Goal: Transaction & Acquisition: Purchase product/service

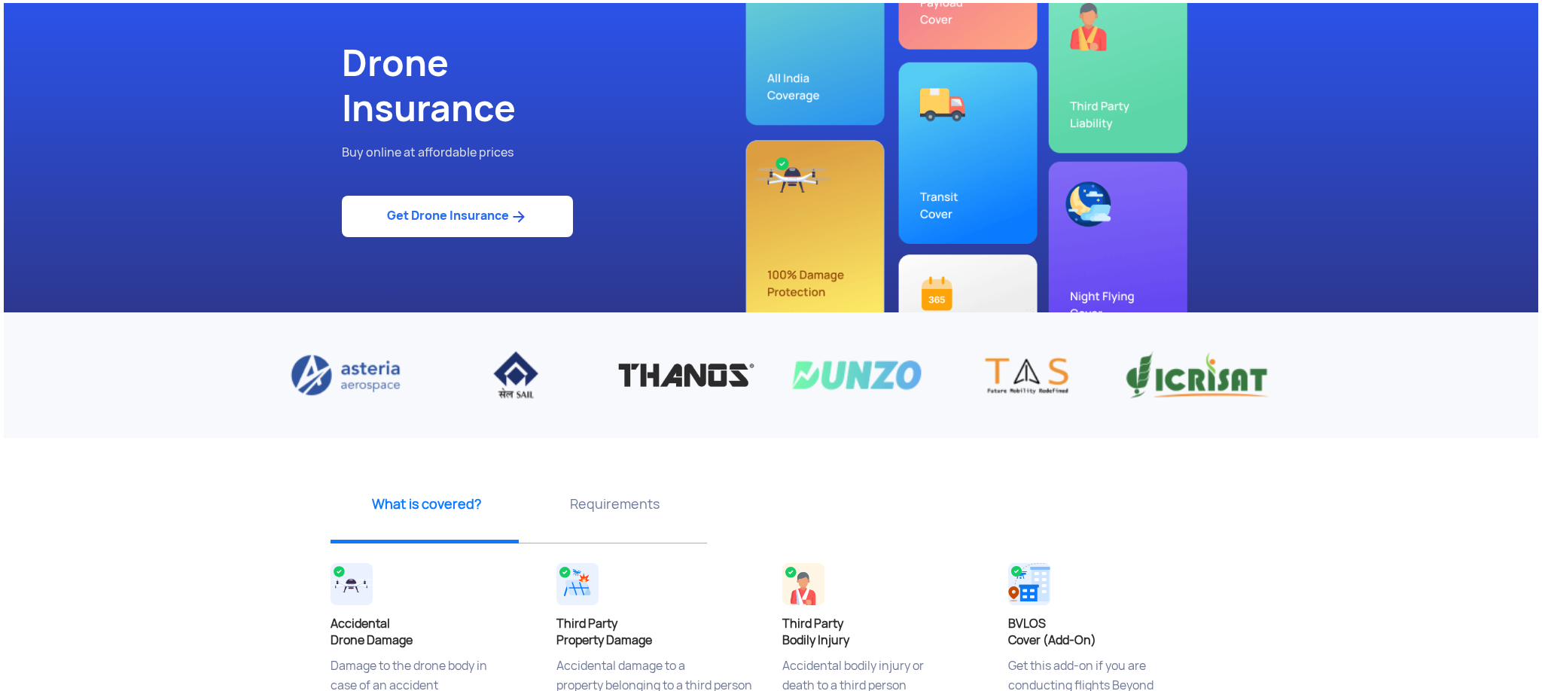
scroll to position [115, 0]
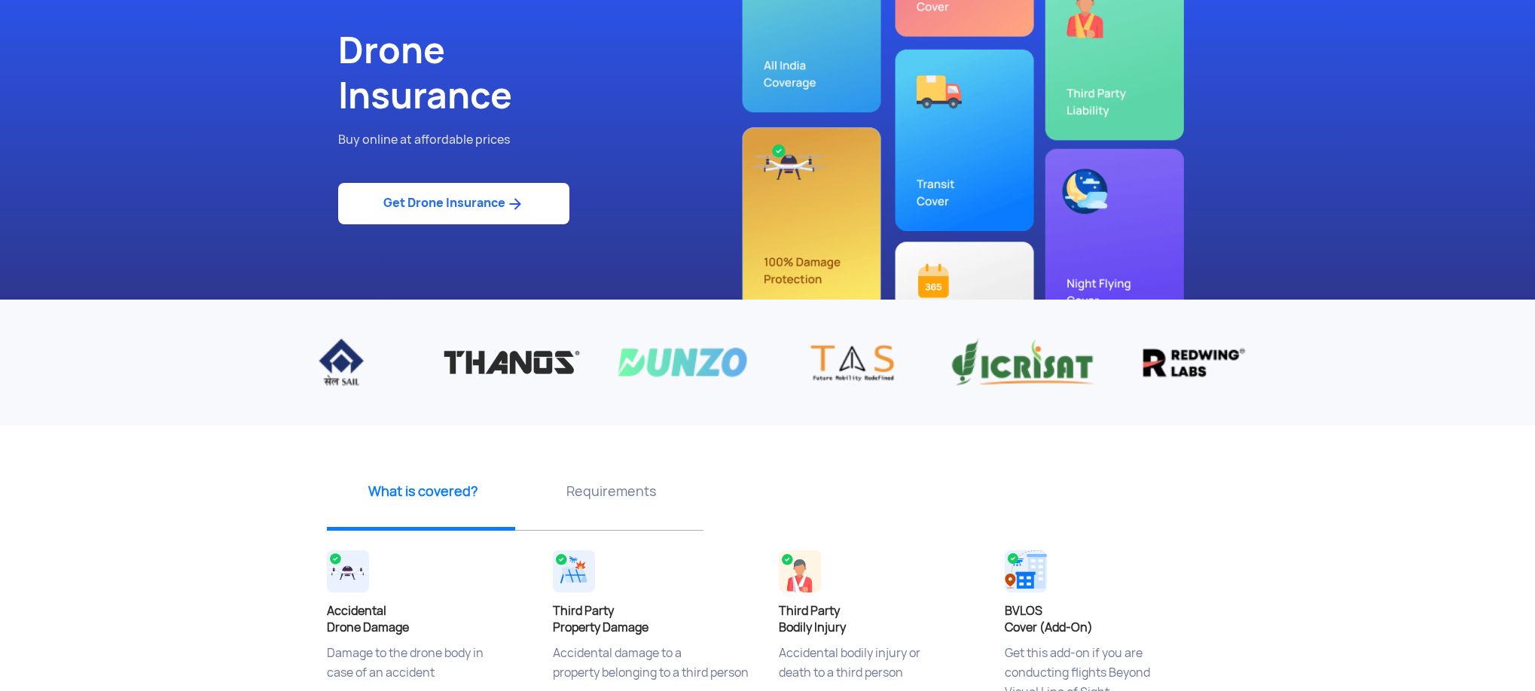
click at [485, 204] on link "Get Drone Insurance" at bounding box center [453, 203] width 231 height 41
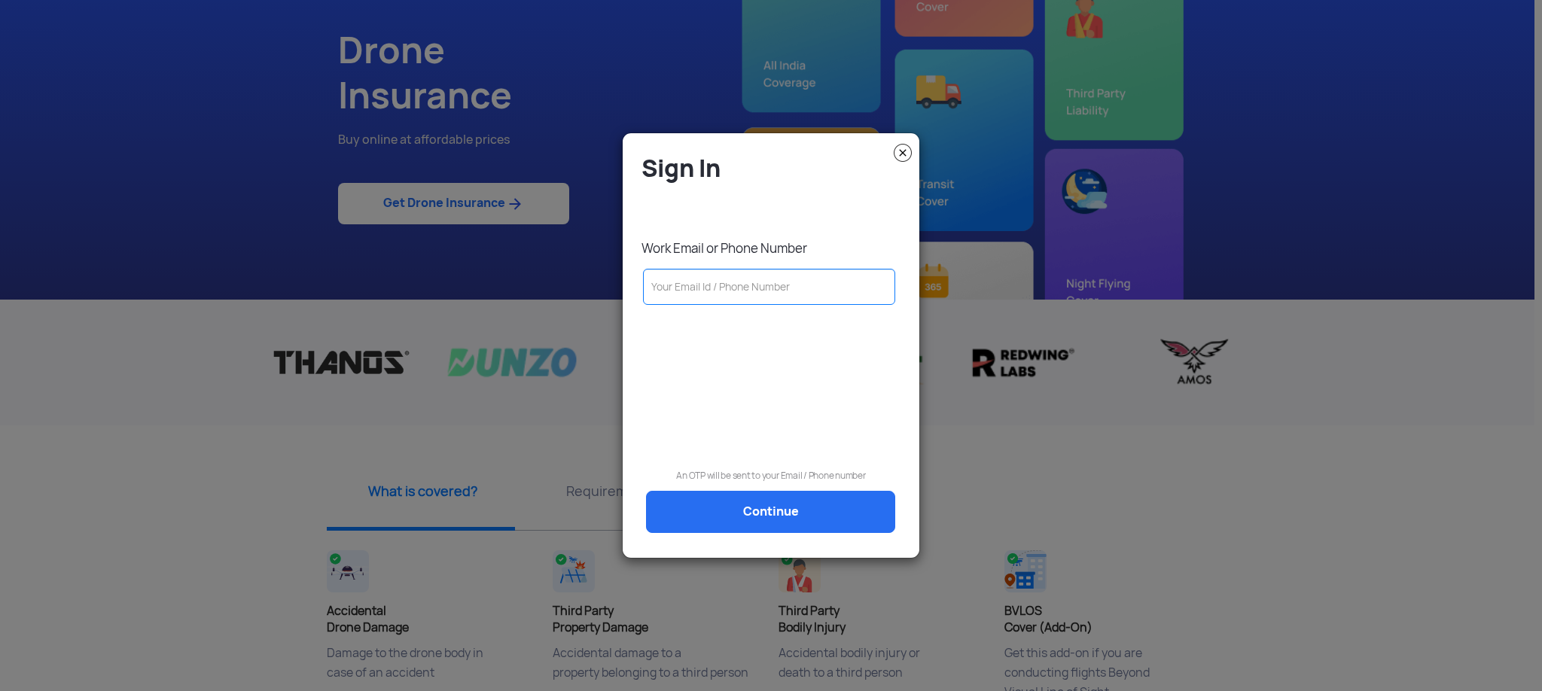
click at [664, 284] on input "text" at bounding box center [769, 287] width 252 height 36
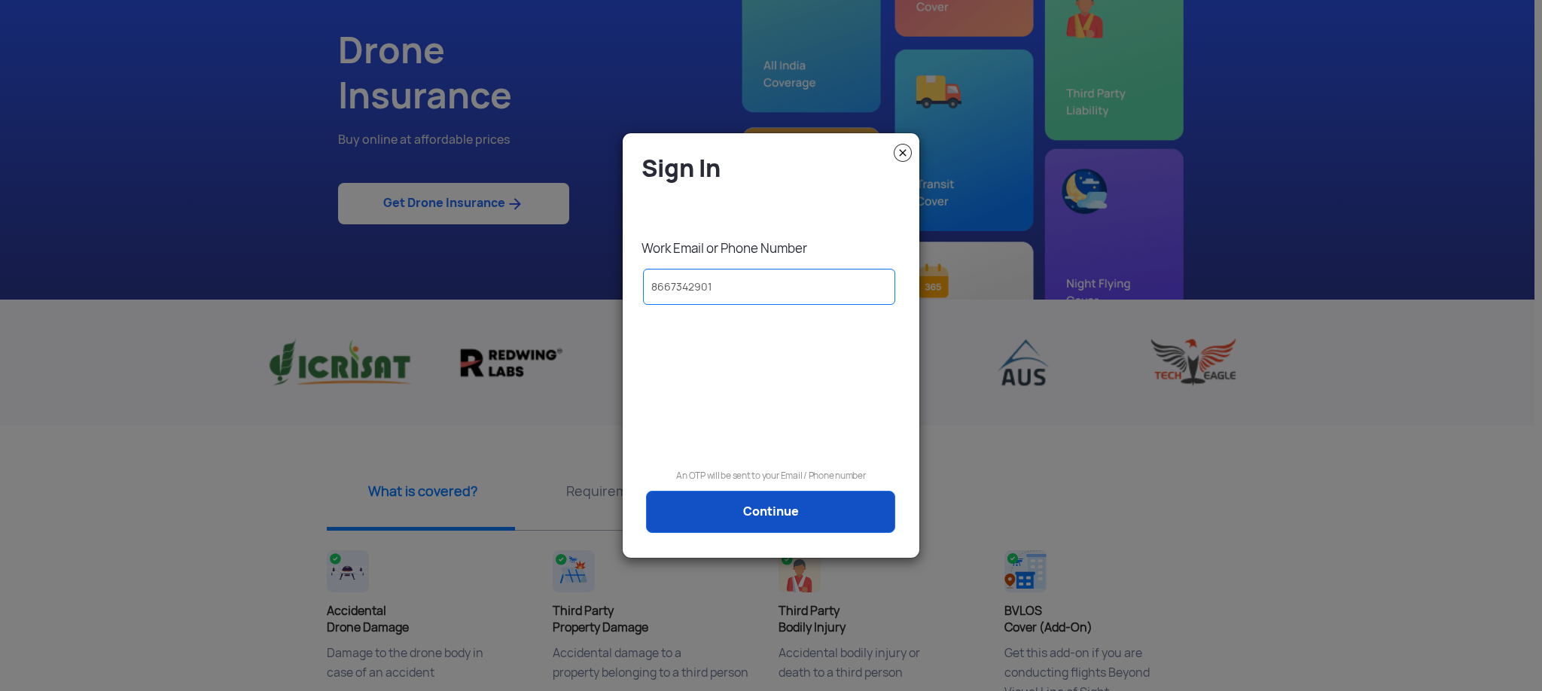
type input "8667342901"
click at [762, 499] on link "Continue" at bounding box center [770, 512] width 249 height 42
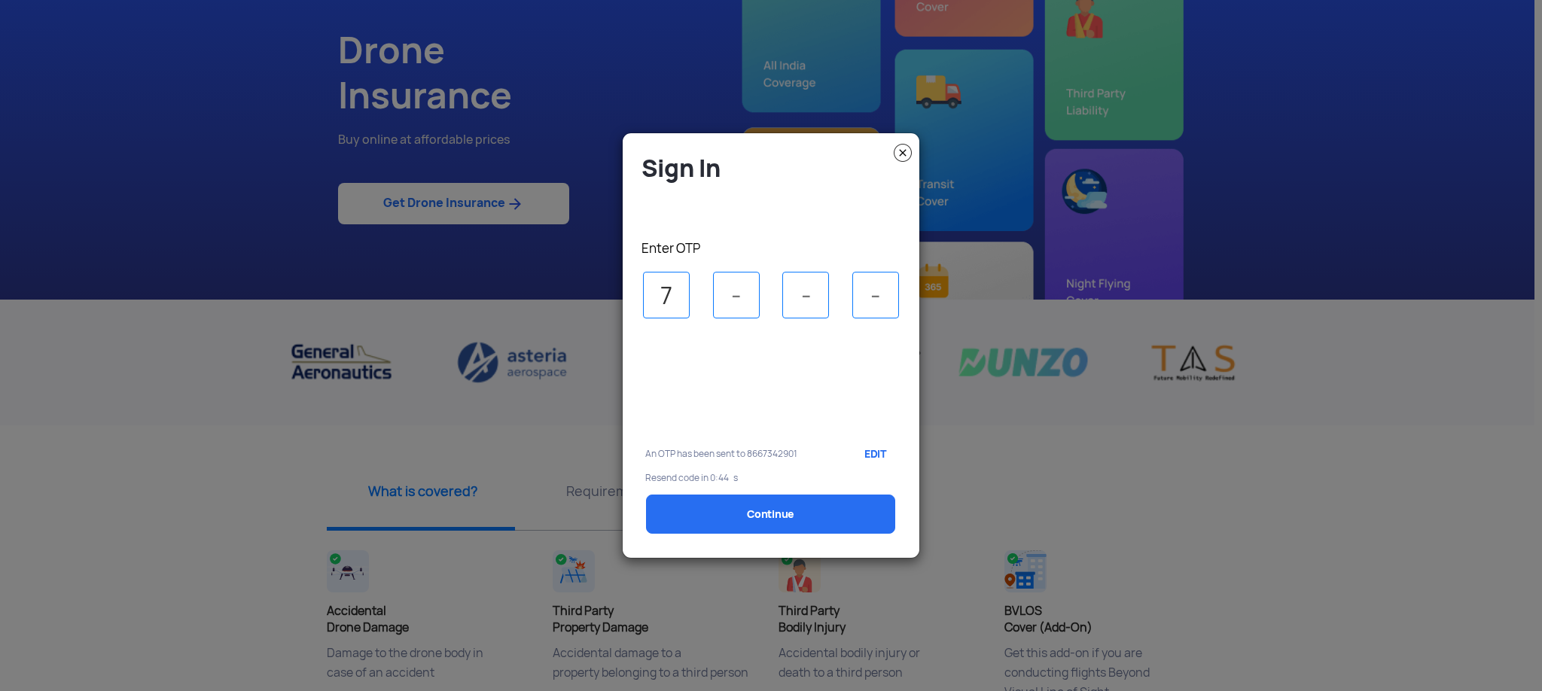
type input "7"
type input "6"
type input "2"
type input "0"
select select "1000000"
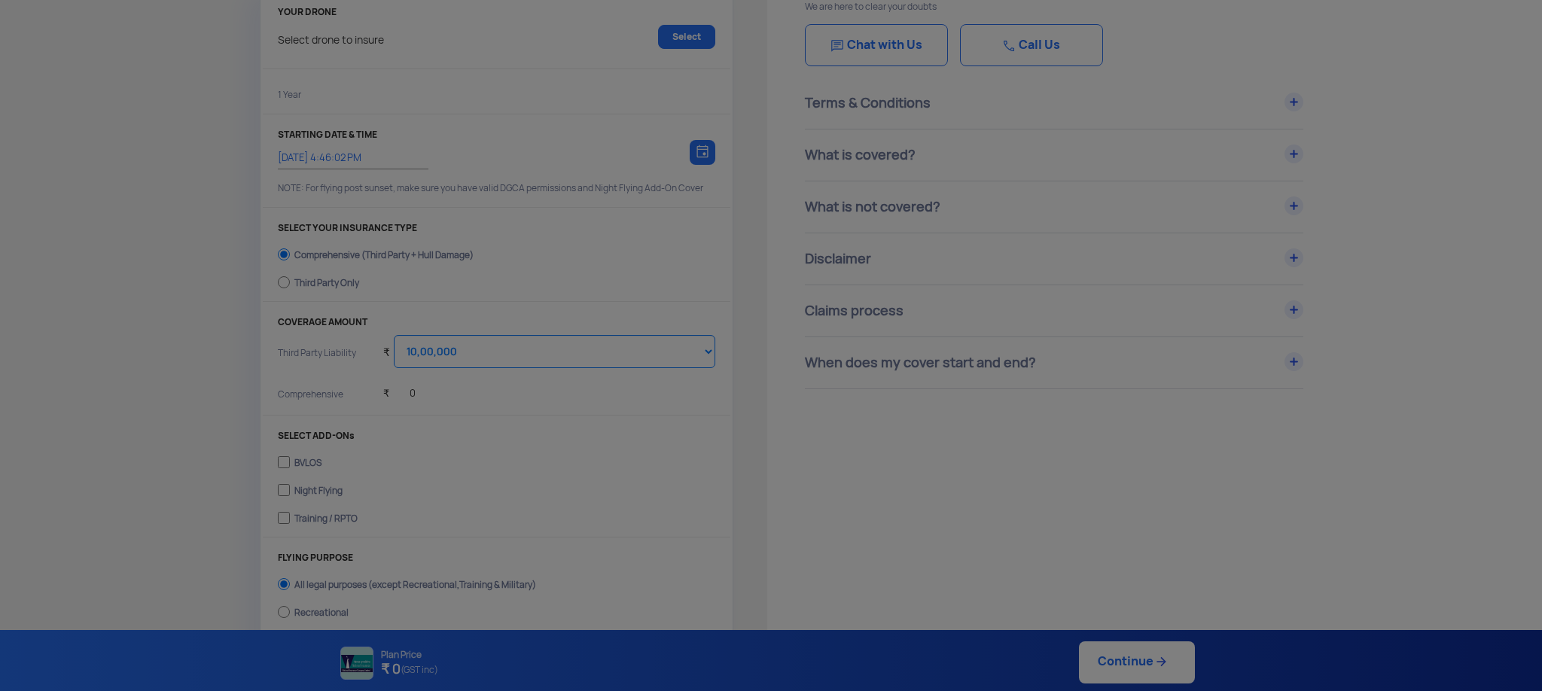
type input "[DATE] 4:56:00 PM"
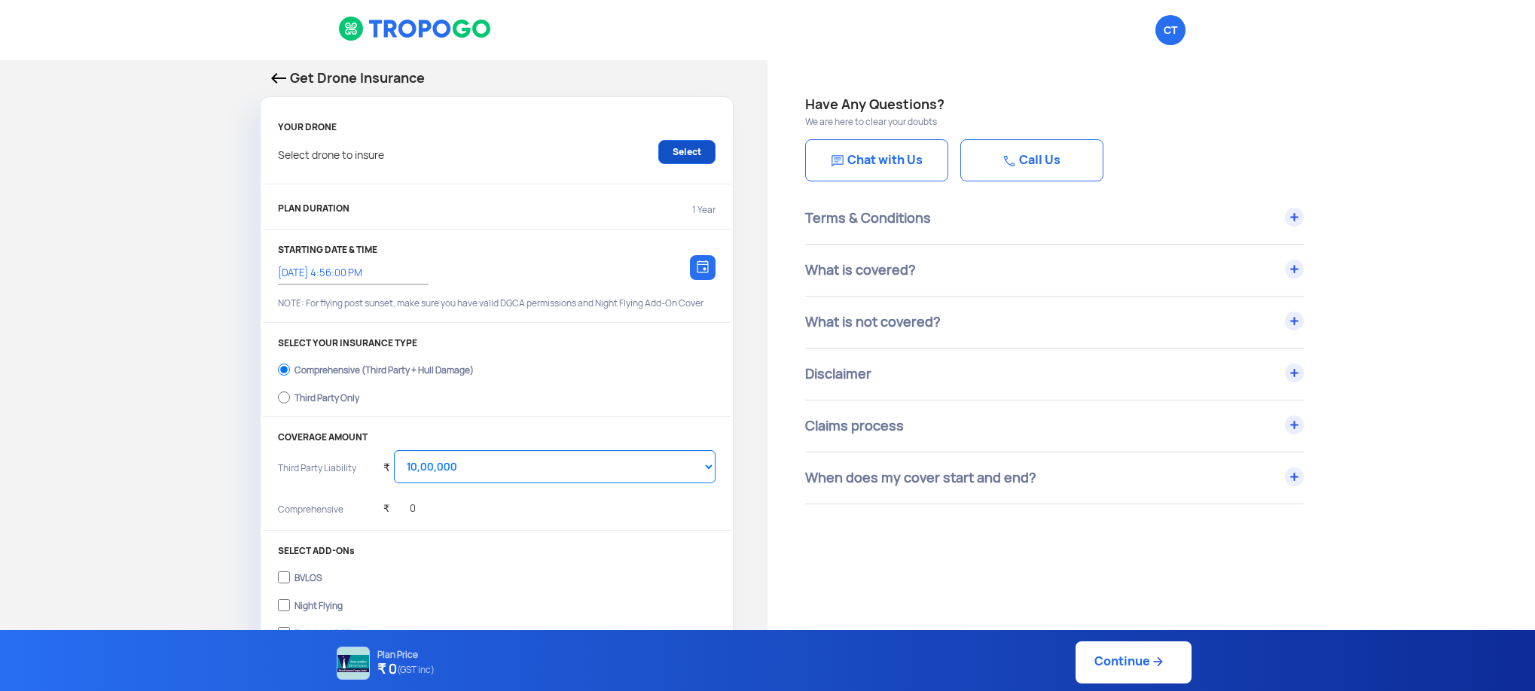
click at [680, 152] on link "Select" at bounding box center [686, 152] width 57 height 24
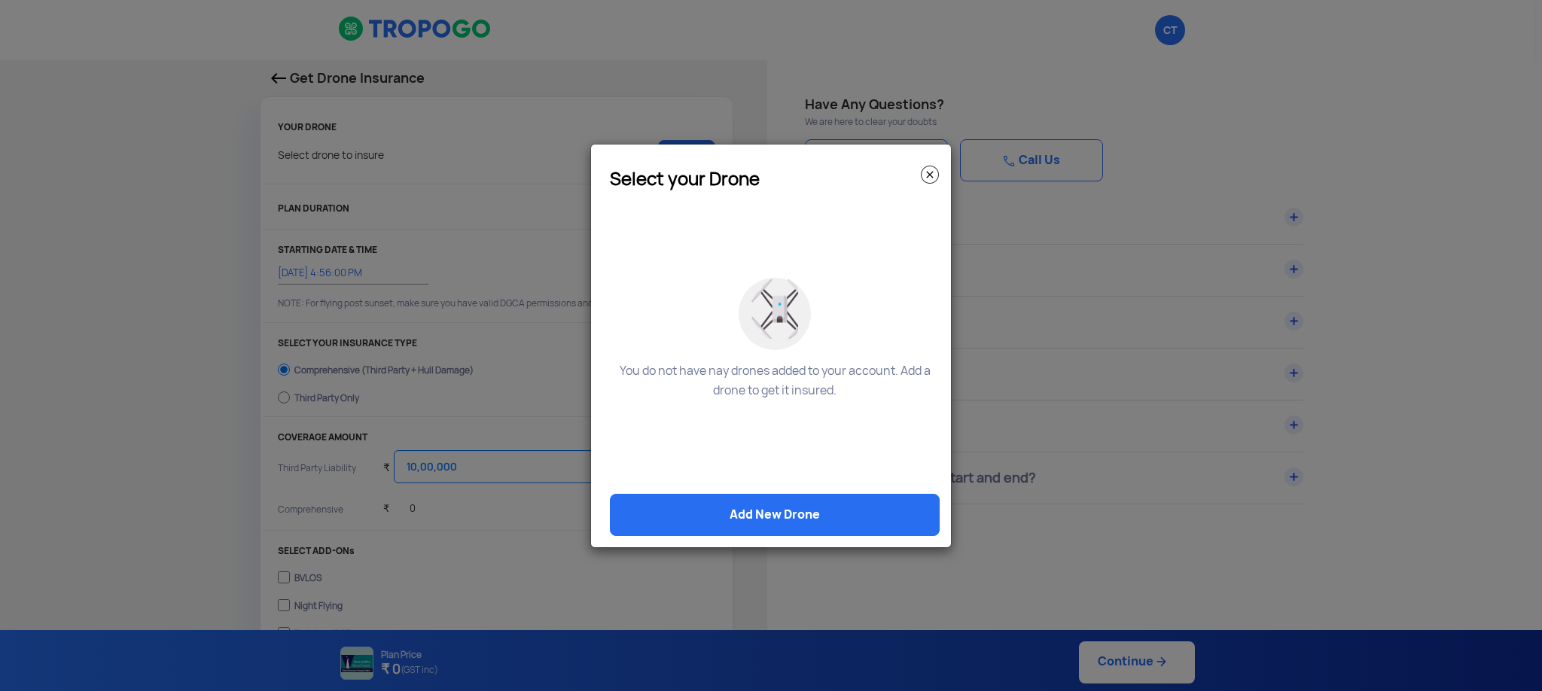
drag, startPoint x: 707, startPoint y: 499, endPoint x: 703, endPoint y: 492, distance: 7.8
click at [707, 499] on link "Add New Drone" at bounding box center [775, 515] width 330 height 42
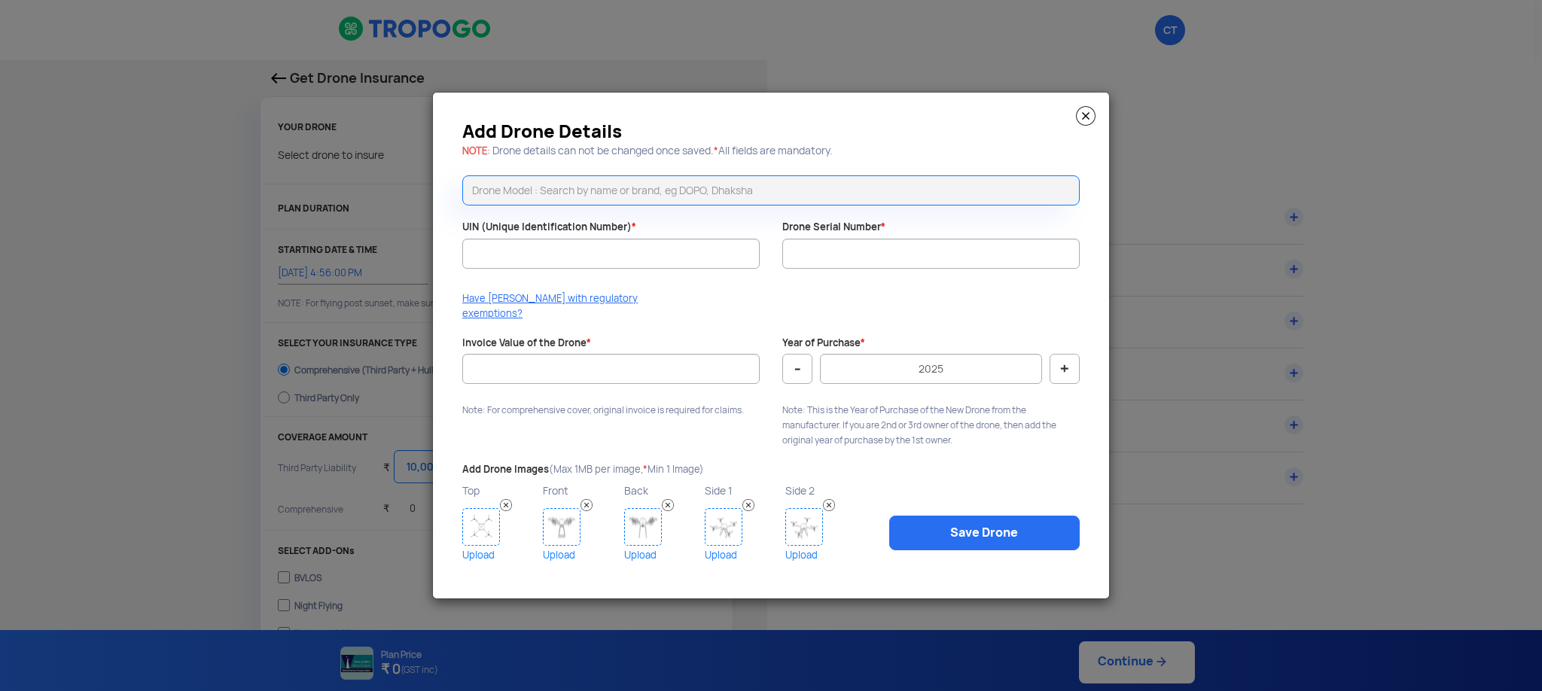
click at [905, 67] on modal-container "Add Drone Details NOTE : Drone details can not be changed once saved. * All fie…" at bounding box center [771, 345] width 1542 height 691
click at [1172, 111] on modal-container "Add Drone Details NOTE : Drone details can not be changed once saved. * All fie…" at bounding box center [771, 345] width 1542 height 691
